Goal: Information Seeking & Learning: Learn about a topic

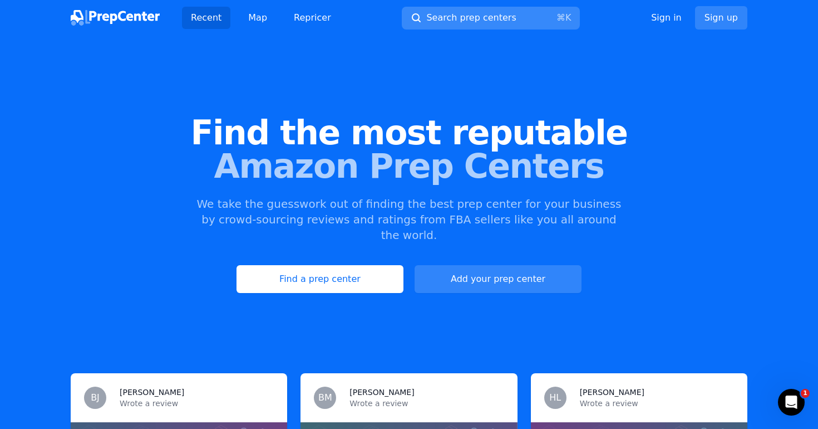
click at [506, 17] on span "Search prep centers" at bounding box center [471, 17] width 90 height 13
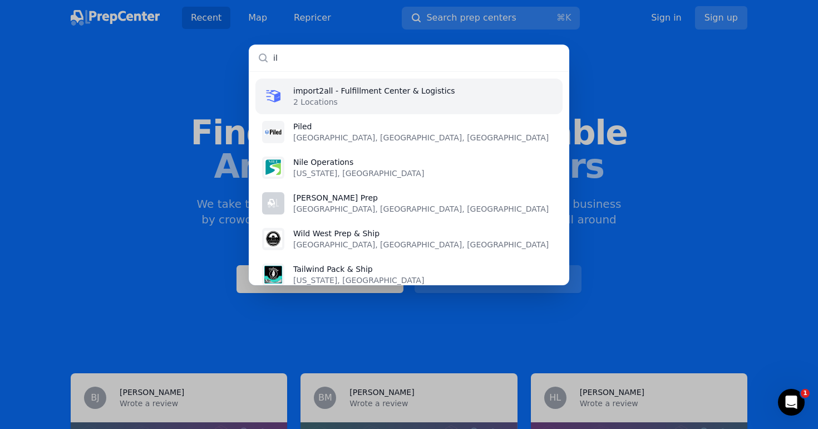
type input "i"
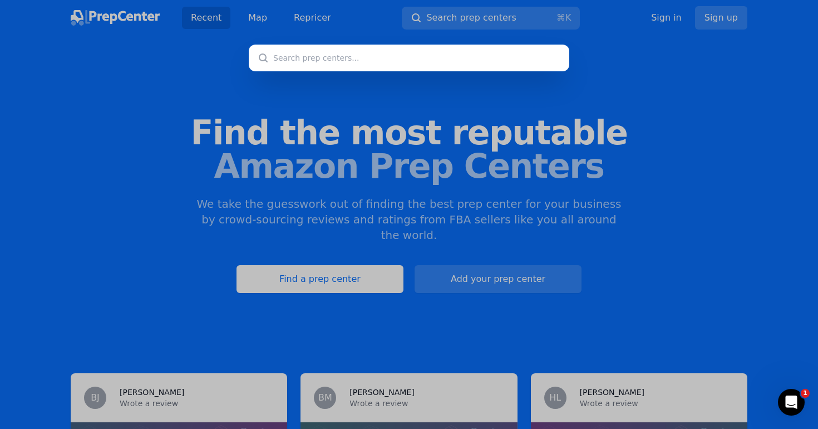
click at [254, 20] on div at bounding box center [409, 214] width 818 height 429
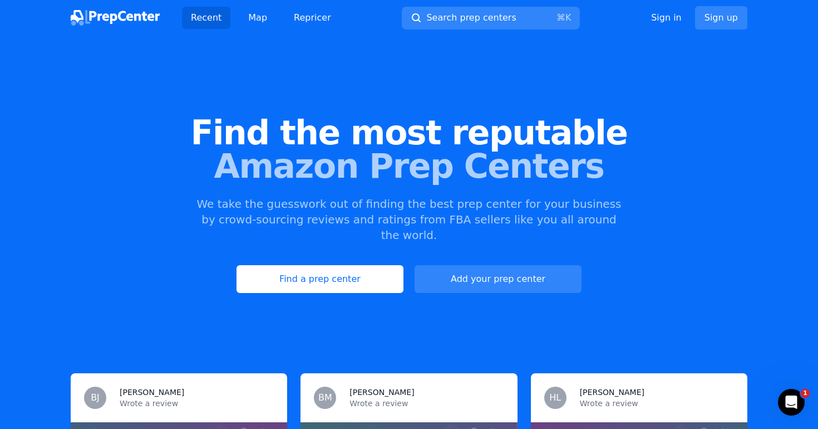
click at [254, 20] on link "Map" at bounding box center [257, 18] width 37 height 22
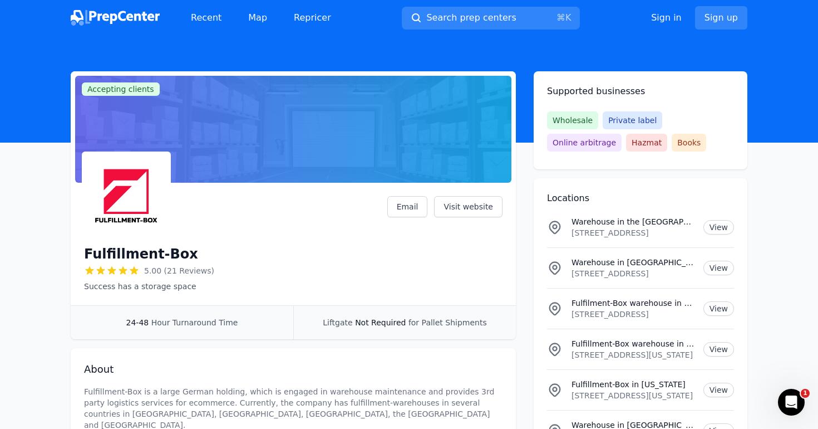
click at [163, 256] on h1 "Fulfillment-Box" at bounding box center [141, 254] width 114 height 18
copy div "Fulfillment-Box"
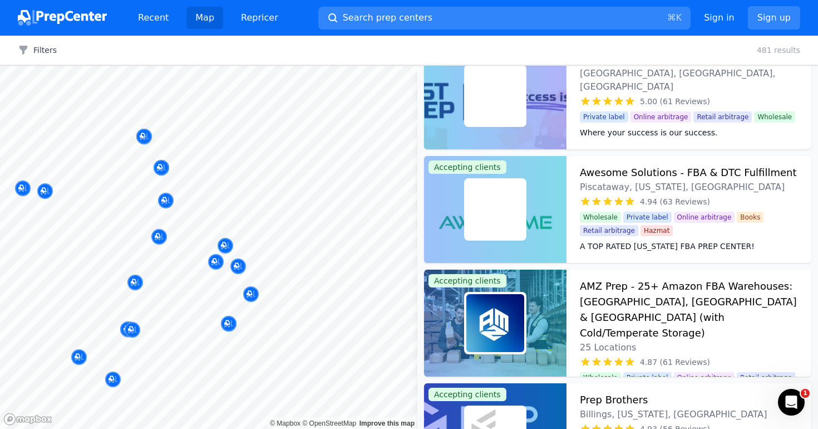
scroll to position [2332, 0]
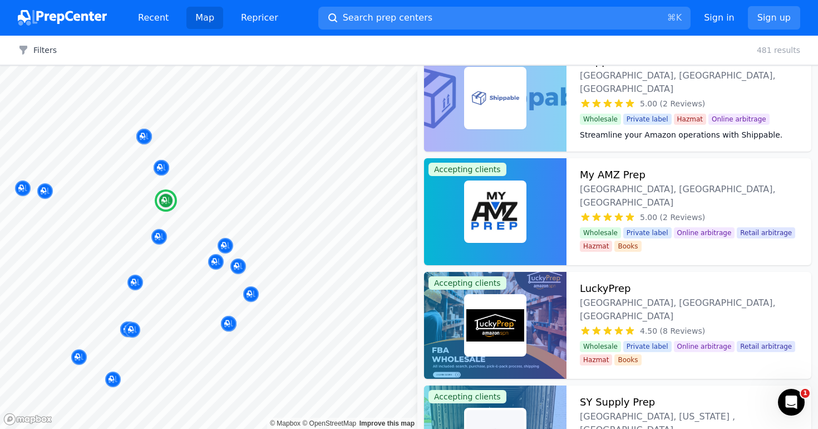
scroll to position [709, 0]
